Goal: Information Seeking & Learning: Find specific fact

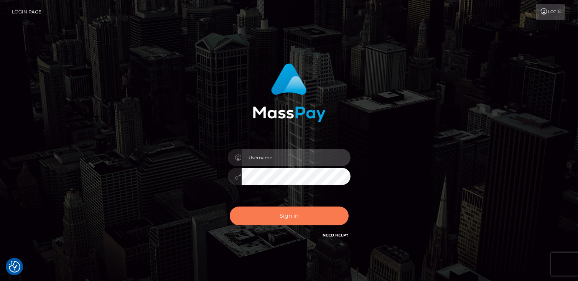
type input "catalinad"
click at [301, 216] on button "Sign in" at bounding box center [289, 215] width 119 height 19
type input "catalinad"
checkbox input "true"
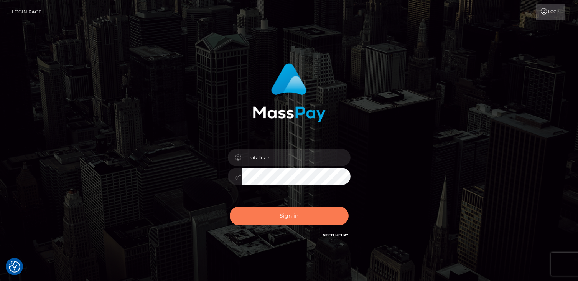
checkbox input "true"
click at [300, 215] on button "Sign in" at bounding box center [289, 215] width 119 height 19
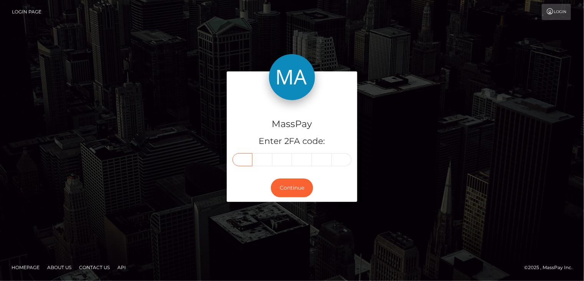
click at [240, 161] on input "text" at bounding box center [242, 159] width 20 height 13
type input "8"
type input "5"
type input "4"
type input "1"
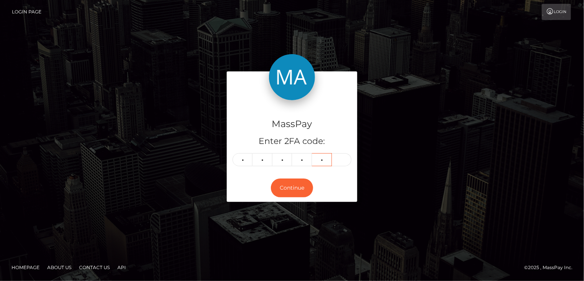
type input "1"
type input "4"
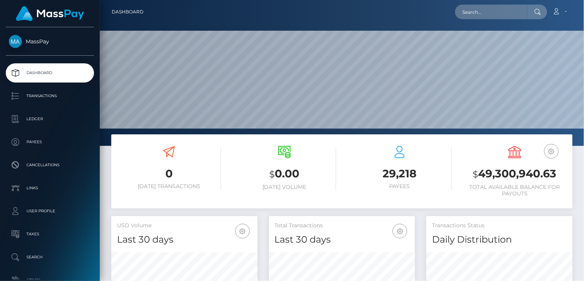
scroll to position [136, 146]
drag, startPoint x: 486, startPoint y: 15, endPoint x: 484, endPoint y: 18, distance: 4.1
paste input "MSPbd242ece0938527"
type input "MSPbd242ece0938527"
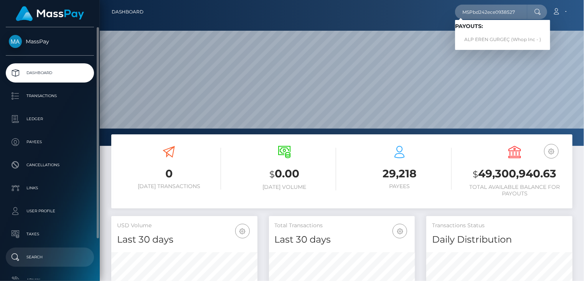
click at [47, 259] on p "Search" at bounding box center [50, 257] width 82 height 12
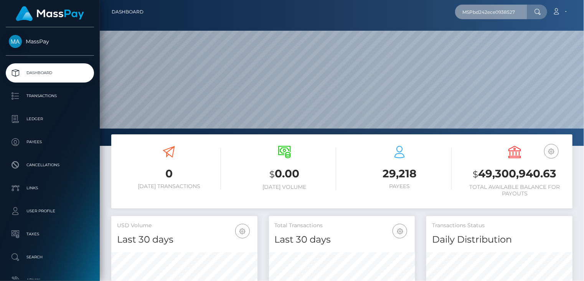
click at [520, 13] on input "MSPbd242ece0938527" at bounding box center [491, 12] width 72 height 15
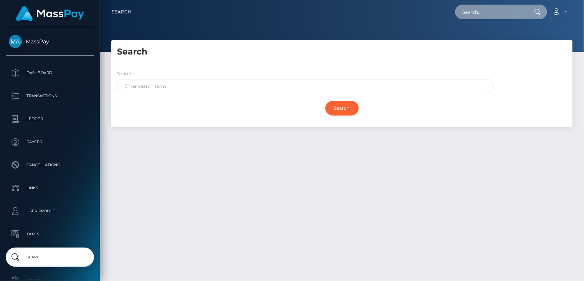
paste input "MSPbd242ece0938527"
type input "MSPbd242ece0938527"
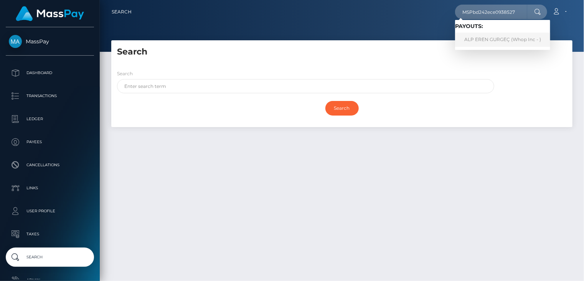
click at [495, 43] on link "ALP EREN GURGEÇ (Whop Inc - )" at bounding box center [502, 40] width 95 height 14
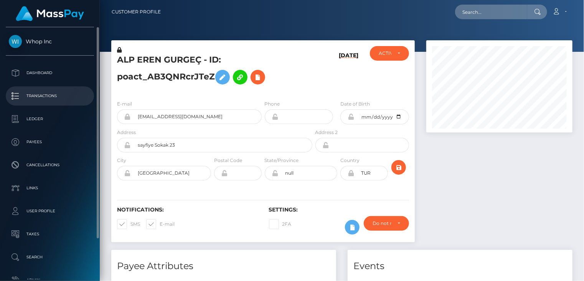
scroll to position [92, 146]
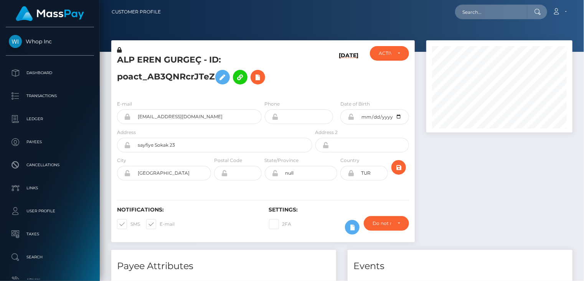
scroll to position [92, 146]
paste input "e7bc264c a50f-11f0-bd75-060e06e9f077"
type input "e7bc264c a50f-11f0-bd75-060e06e9f077"
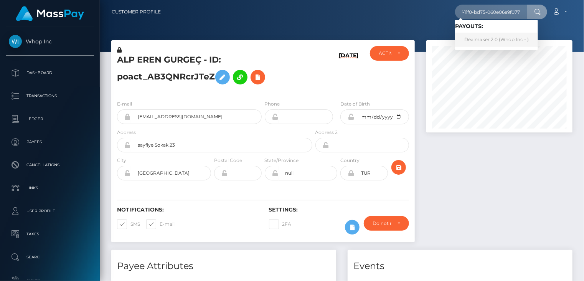
scroll to position [0, 0]
click at [478, 43] on link "Dealmaker 2.0 (Whop Inc - )" at bounding box center [496, 40] width 83 height 14
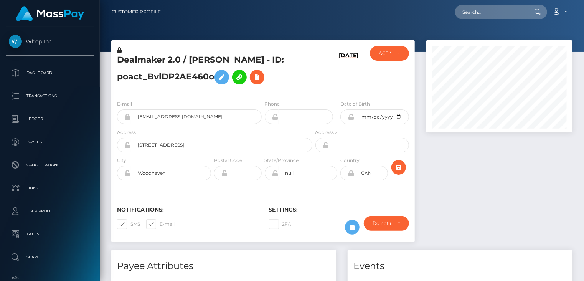
scroll to position [92, 146]
click at [241, 77] on h5 "Dealmaker 2.0 / [PERSON_NAME] - ID: poact_BvlDP2AE460o" at bounding box center [212, 71] width 191 height 34
click at [241, 77] on h5 "Dealmaker 2.0 / LOUIS SEBASTIAN GAROZ-FERGUSON - ID: poact_BvlDP2AE460o" at bounding box center [212, 71] width 191 height 34
copy h5 "poact_BvlDP2AE460o"
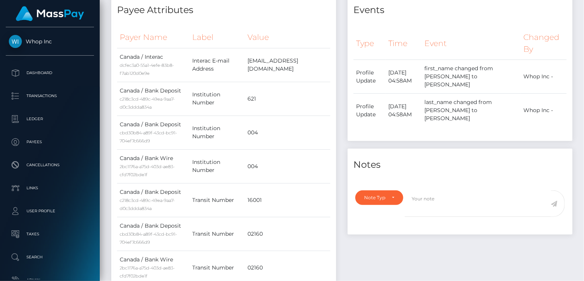
scroll to position [0, 0]
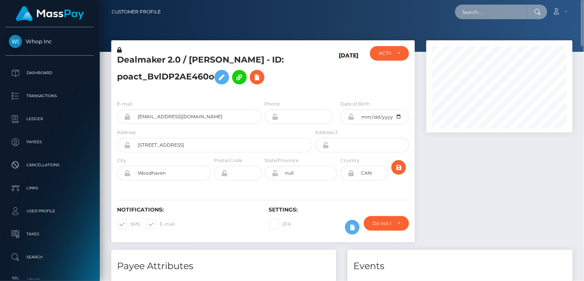
paste input "poact_zlS6iQYgPTqf"
type input "poact_zlS6iQYgPTqf"
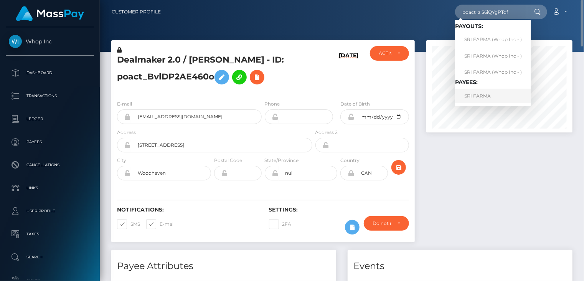
click at [480, 92] on link "SRI FARMA" at bounding box center [493, 96] width 76 height 14
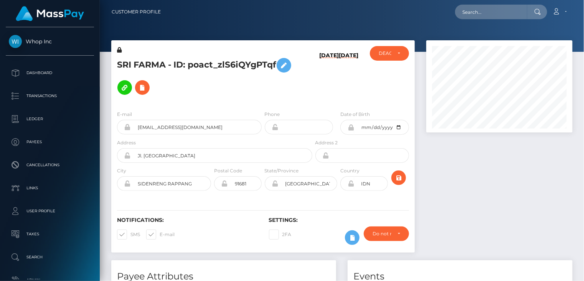
scroll to position [92, 146]
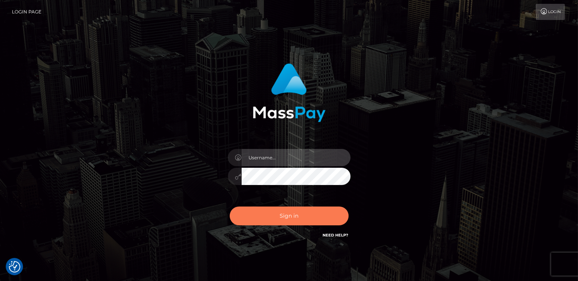
type input "catalinad"
click at [287, 209] on button "Sign in" at bounding box center [289, 215] width 119 height 19
type input "catalinad"
click at [308, 216] on button "Sign in" at bounding box center [289, 215] width 119 height 19
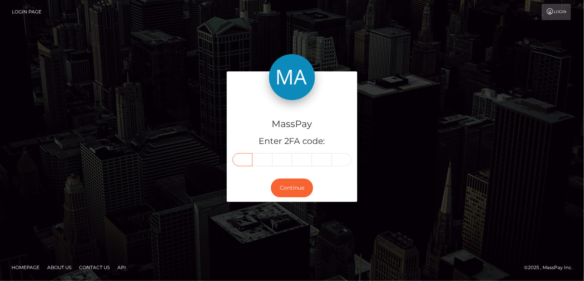
click at [242, 164] on input "text" at bounding box center [242, 159] width 20 height 13
click at [244, 165] on input "text" at bounding box center [242, 159] width 20 height 13
type input "3"
type input "1"
type input "2"
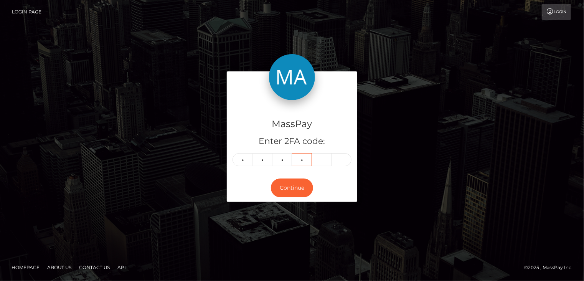
type input "5"
type input "1"
type input "5"
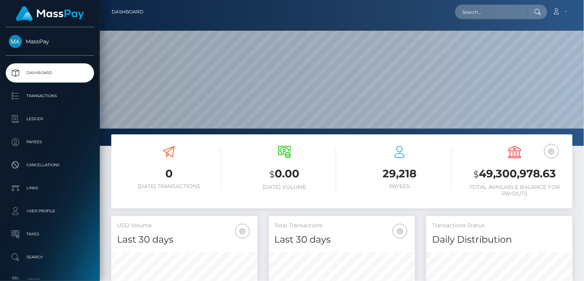
scroll to position [136, 146]
paste input "poact_zlS6iQYgPTqf"
type input "poact_zlS6iQYgPTqf"
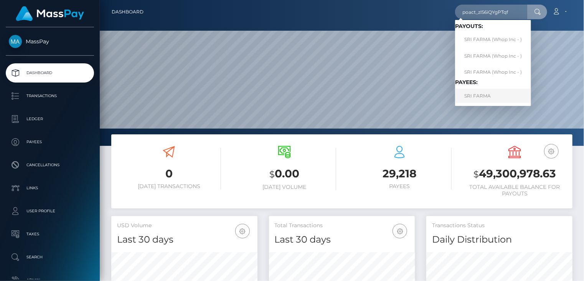
click at [486, 96] on link "SRI FARMA" at bounding box center [493, 96] width 76 height 14
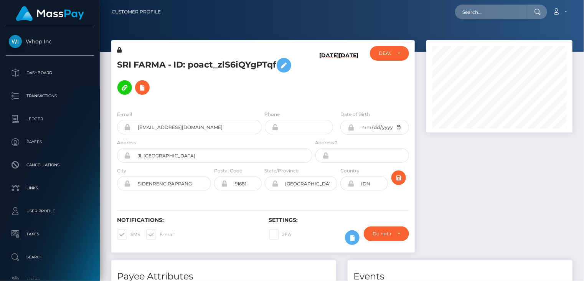
scroll to position [92, 146]
click at [152, 62] on h5 "SRI FARMA - ID: poact_zlS6iQYgPTqf" at bounding box center [212, 76] width 191 height 44
copy h5 "FARMA"
paste input "poact_9GYrQnXudCwO"
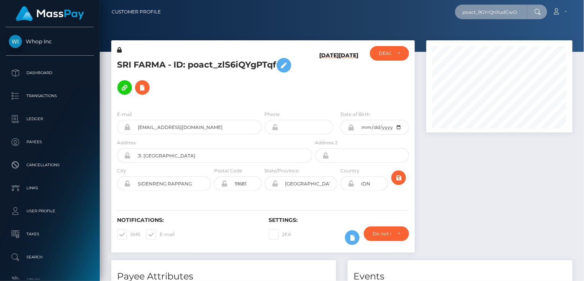
type input "poact_9GYrQnXudCwO"
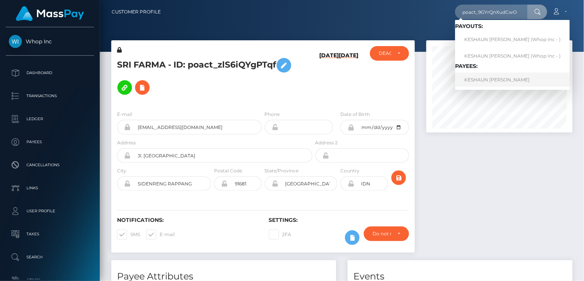
click at [518, 82] on link "KESHAUN TYWON LEWIS" at bounding box center [512, 79] width 115 height 14
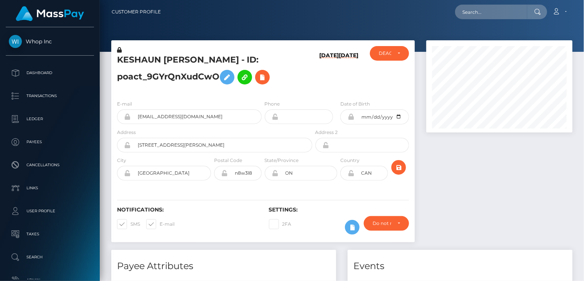
scroll to position [92, 146]
click at [156, 118] on input "[EMAIL_ADDRESS][DOMAIN_NAME]" at bounding box center [196, 116] width 131 height 15
click at [156, 118] on input "evanhayek11@gmail.com" at bounding box center [196, 116] width 131 height 15
click at [181, 73] on h5 "KESHAUN TYWON LEWIS - ID: poact_9GYrQnXudCwO" at bounding box center [212, 71] width 191 height 34
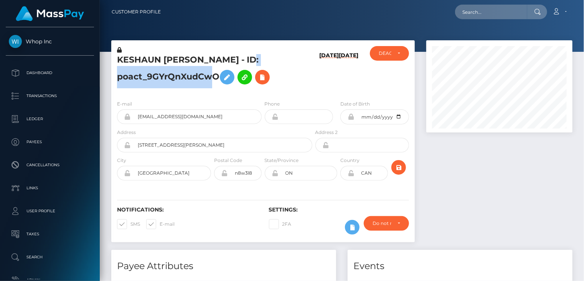
click at [181, 73] on h5 "KESHAUN TYWON LEWIS - ID: poact_9GYrQnXudCwO" at bounding box center [212, 71] width 191 height 34
copy h5 "poact_9GYrQnXudCwO"
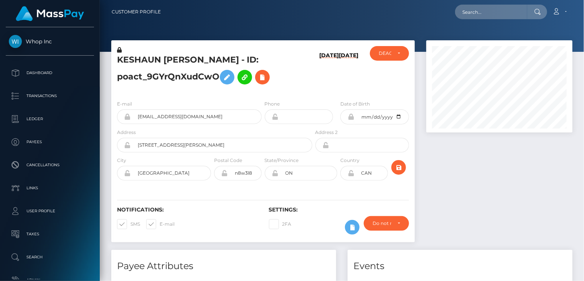
scroll to position [92, 146]
paste input "poact_u5j5JgcwhrJz"
type input "poact_u5j5JgcwhrJz"
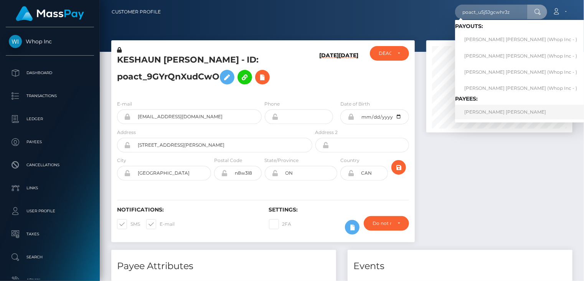
click at [487, 109] on link "PETER GAKURE MURIITHI" at bounding box center [520, 112] width 131 height 14
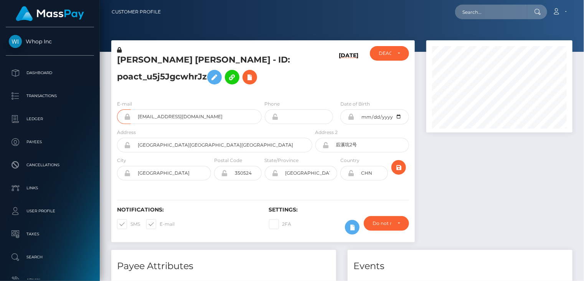
scroll to position [92, 146]
drag, startPoint x: 0, startPoint y: 0, endPoint x: 152, endPoint y: 112, distance: 188.7
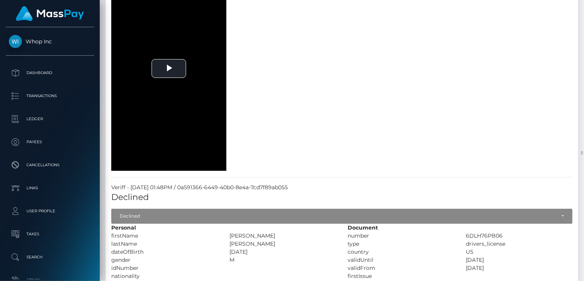
scroll to position [1663, 0]
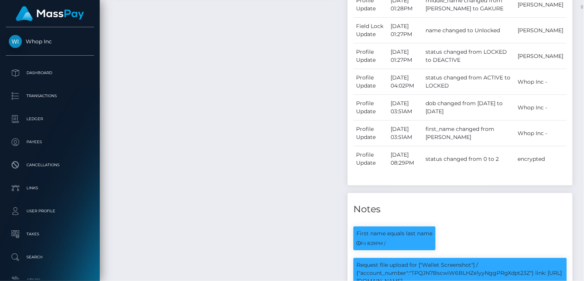
scroll to position [0, 0]
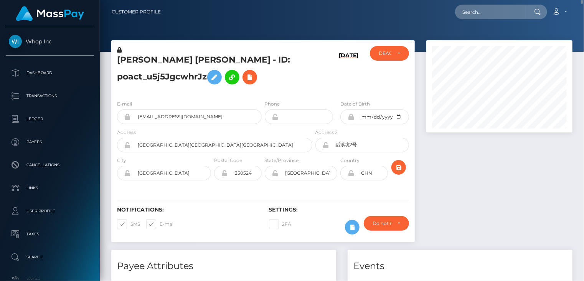
click at [161, 78] on h5 "PETER GAKURE MURIITHI - ID: poact_u5j5JgcwhrJz" at bounding box center [212, 71] width 191 height 34
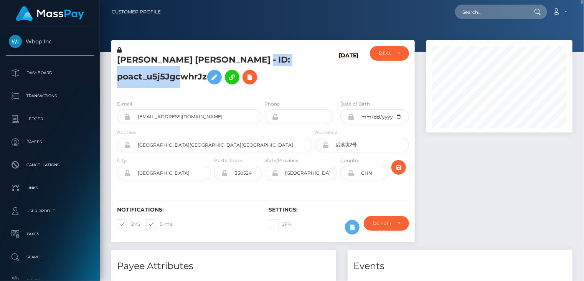
click at [161, 78] on h5 "PETER GAKURE MURIITHI - ID: poact_u5j5JgcwhrJz" at bounding box center [212, 71] width 191 height 34
copy h5 "poact_u5j5JgcwhrJz"
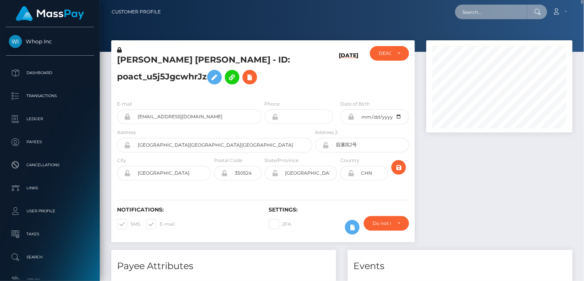
paste input "choriyevazamat2008@gmail.com"
type input "choriyevazamat2008@gmail.com"
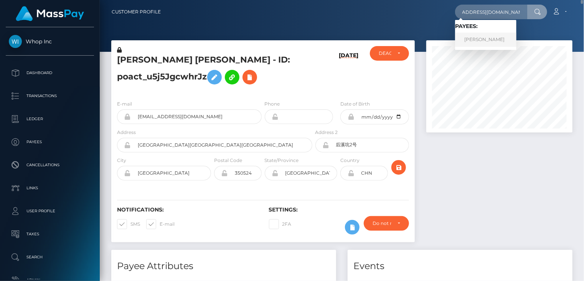
click at [488, 36] on link "SHOKHNOZA YARMATOVA" at bounding box center [485, 40] width 61 height 14
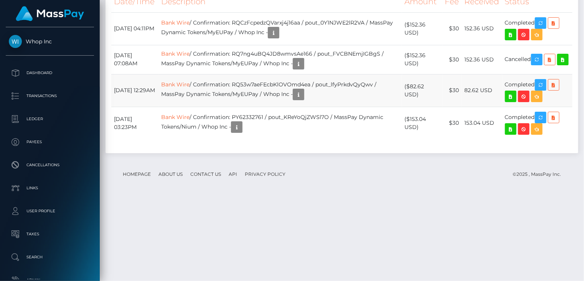
scroll to position [1650, 0]
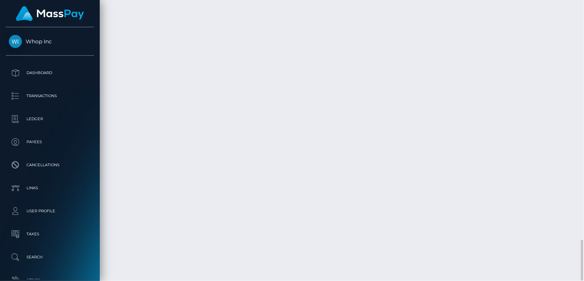
copy td "RQCzFcpedzQVarxj4j16aa"
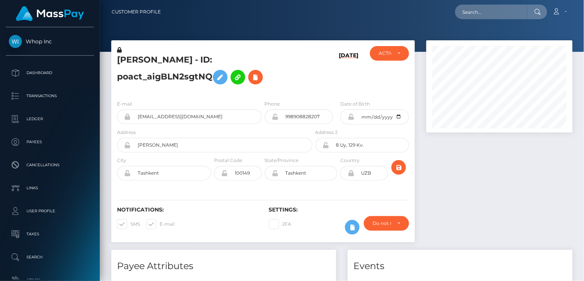
scroll to position [92, 146]
paste input "pout_i0kbYCLRTitBe"
type input "pout_i0kbYCLRTitBe"
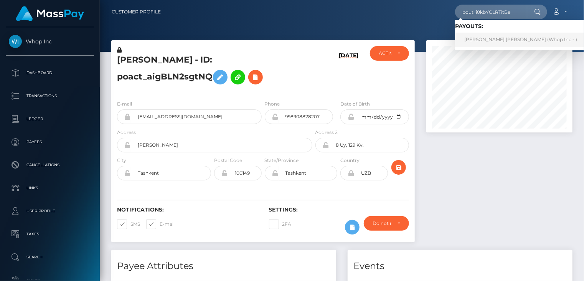
click at [479, 40] on link "SPENCER JAMES PATTON (Whop Inc - )" at bounding box center [520, 40] width 131 height 14
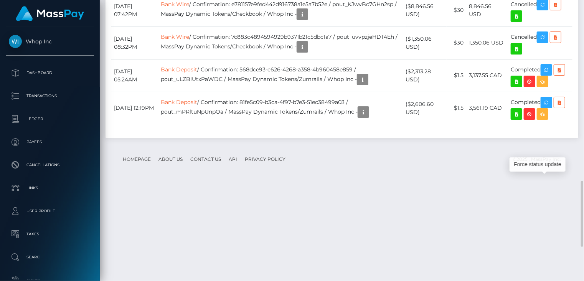
scroll to position [92, 146]
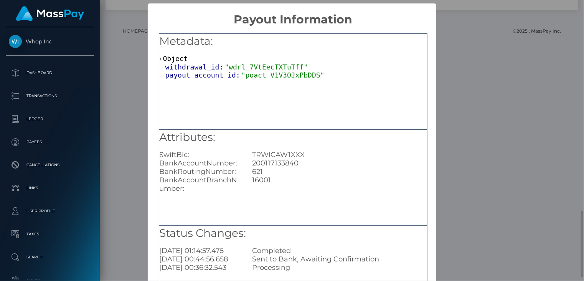
scroll to position [0, 0]
drag, startPoint x: 281, startPoint y: 165, endPoint x: 297, endPoint y: 163, distance: 16.6
click at [297, 163] on div "200117133840" at bounding box center [339, 163] width 186 height 8
click at [108, 254] on div "× Payout Information Metadata: Object withdrawal_id: "wdrl_7VtEecTXTuTff" payou…" at bounding box center [292, 140] width 584 height 281
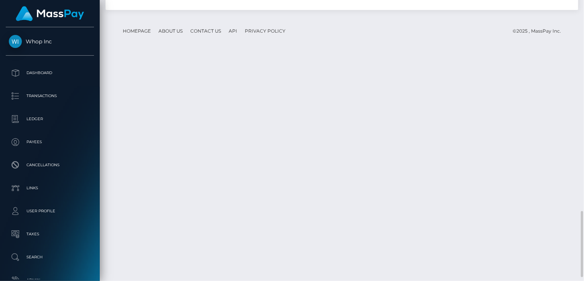
scroll to position [92, 146]
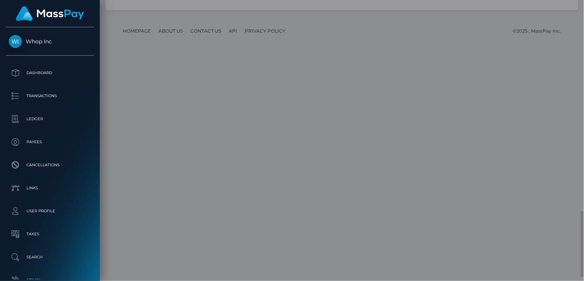
scroll to position [0, 0]
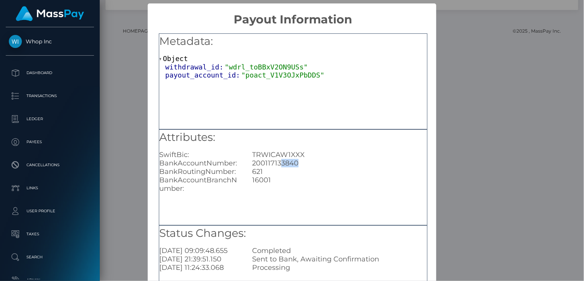
drag, startPoint x: 281, startPoint y: 165, endPoint x: 295, endPoint y: 165, distance: 13.8
click at [295, 165] on div "200117133840" at bounding box center [339, 163] width 186 height 8
copy div "3840"
